Goal: Find specific page/section: Find specific page/section

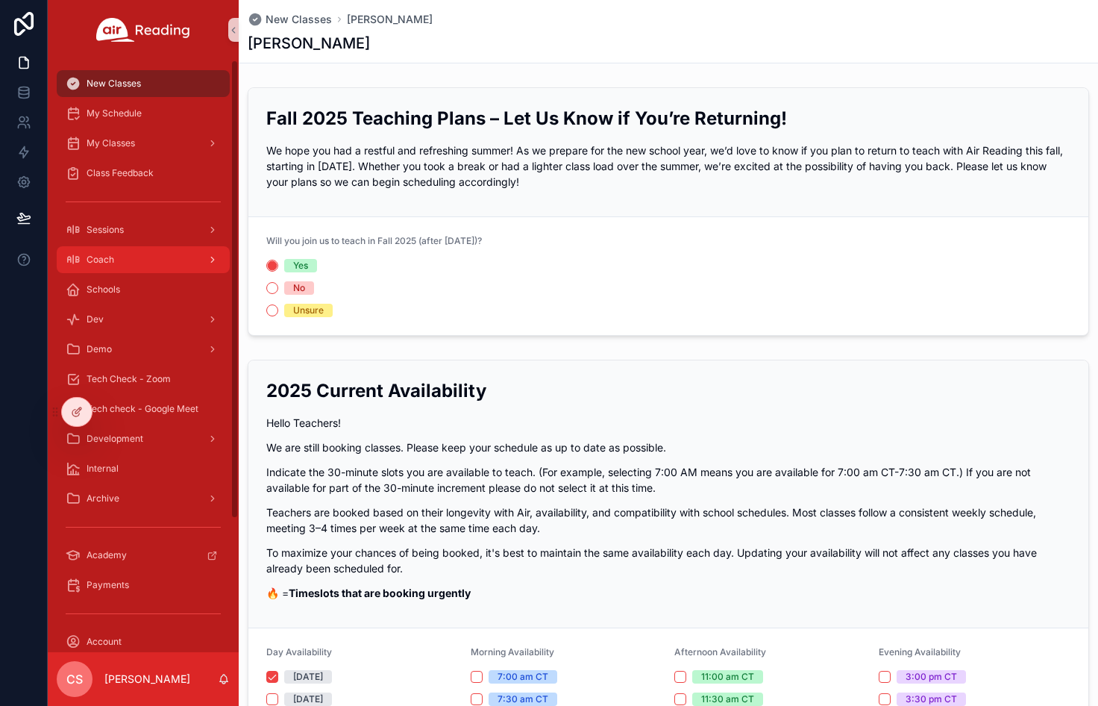
click at [98, 257] on span "Coach" at bounding box center [101, 260] width 28 height 12
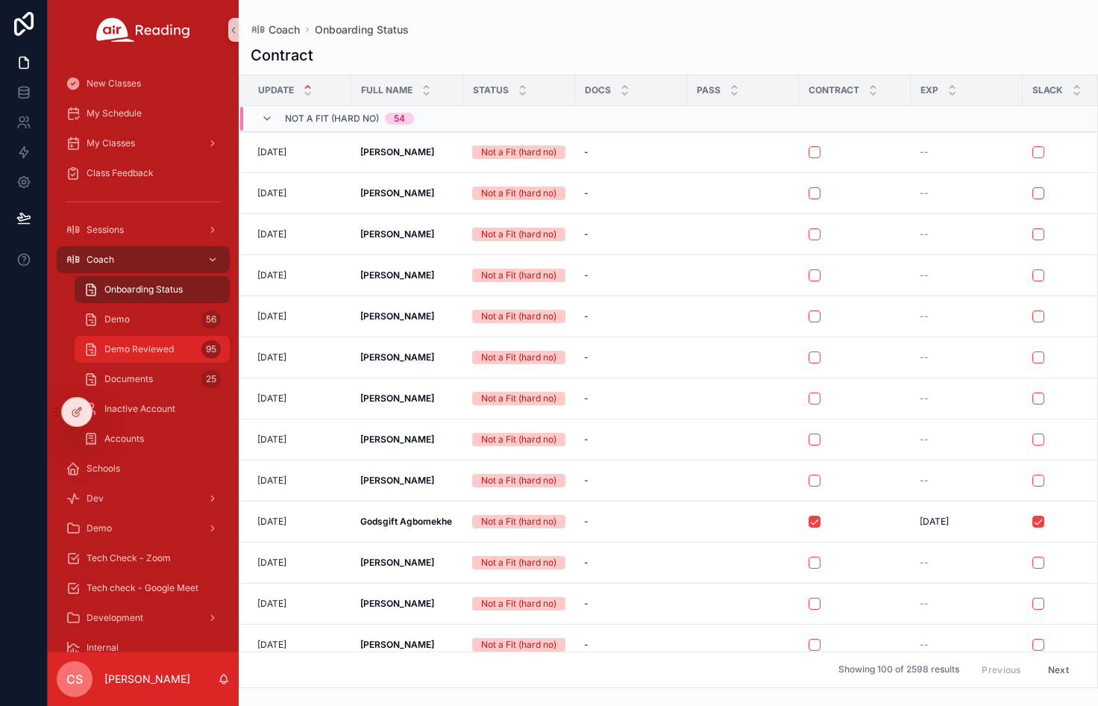
click at [134, 339] on div "Demo Reviewed 95" at bounding box center [152, 349] width 137 height 24
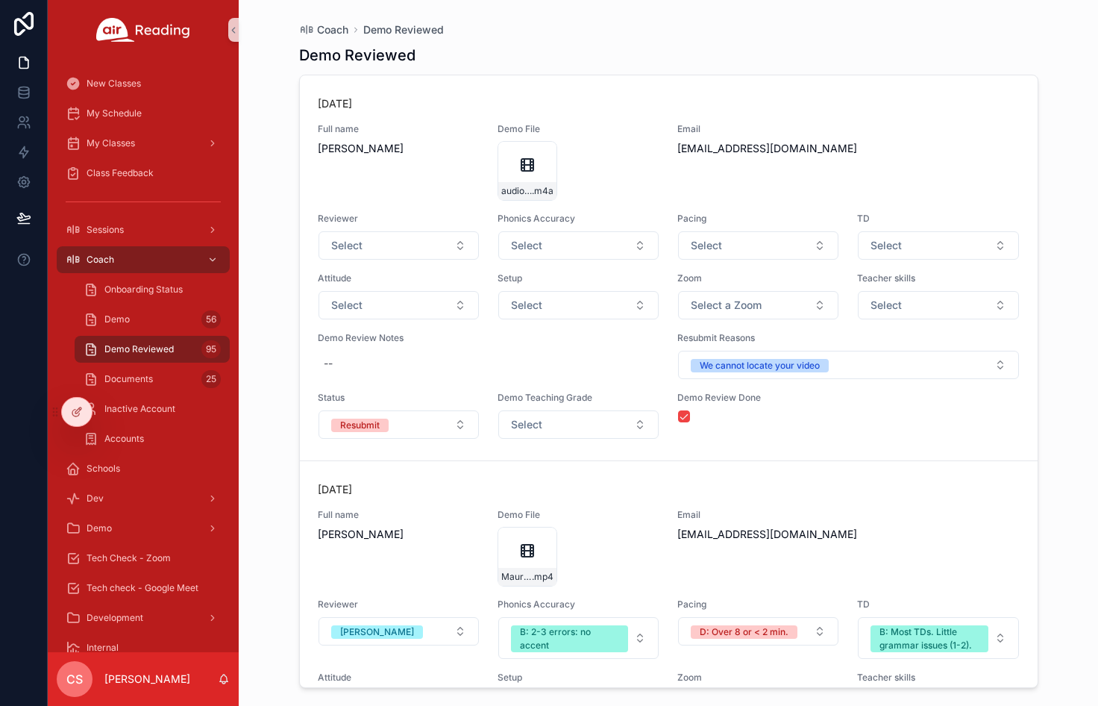
click at [280, 111] on div "Coach Demo Reviewed Demo Reviewed [DATE] Full name [PERSON_NAME] Demo File audi…" at bounding box center [668, 353] width 859 height 706
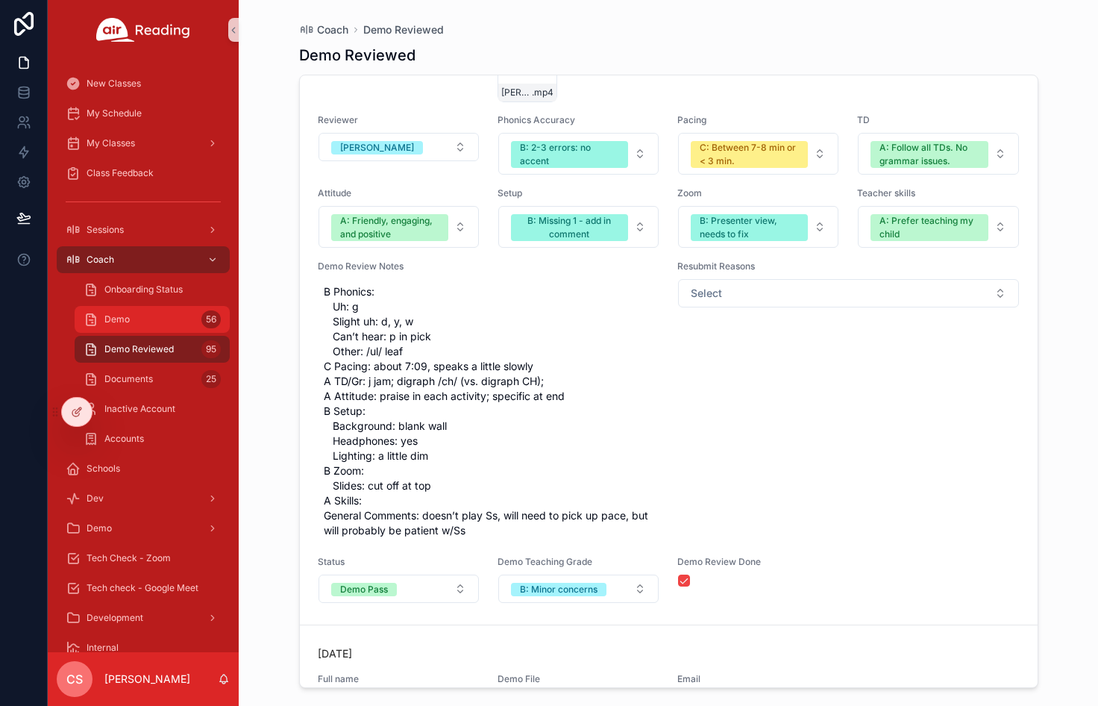
click at [151, 316] on div "Demo 56" at bounding box center [152, 319] width 137 height 24
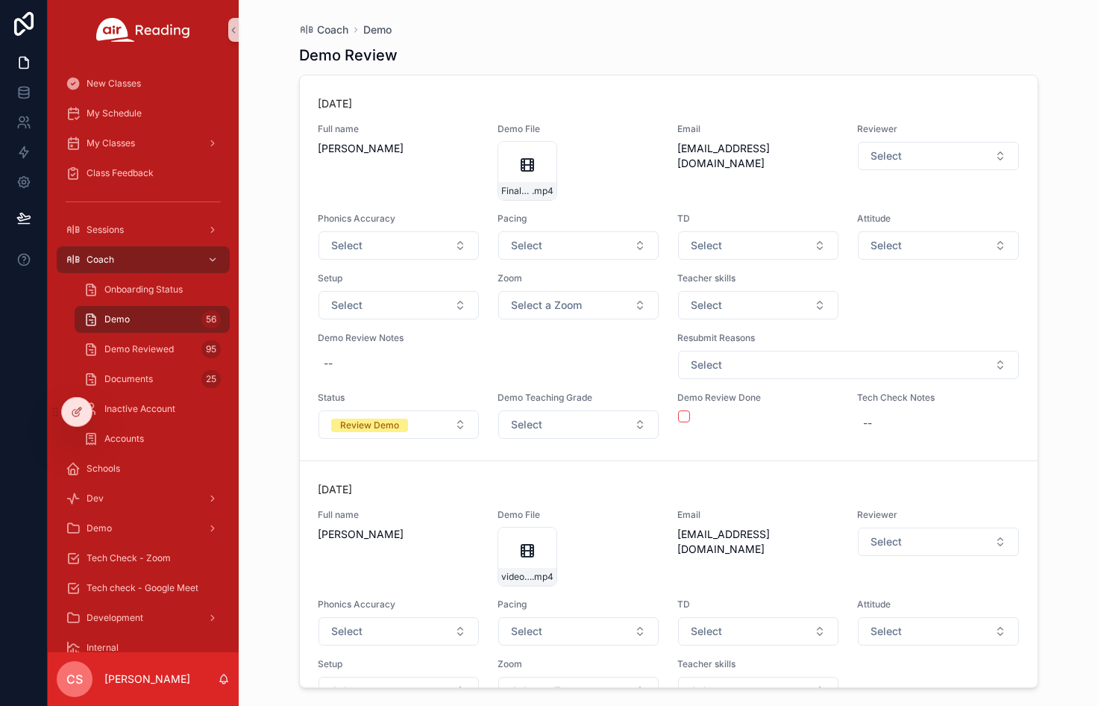
scroll to position [3641, 0]
